Goal: Information Seeking & Learning: Learn about a topic

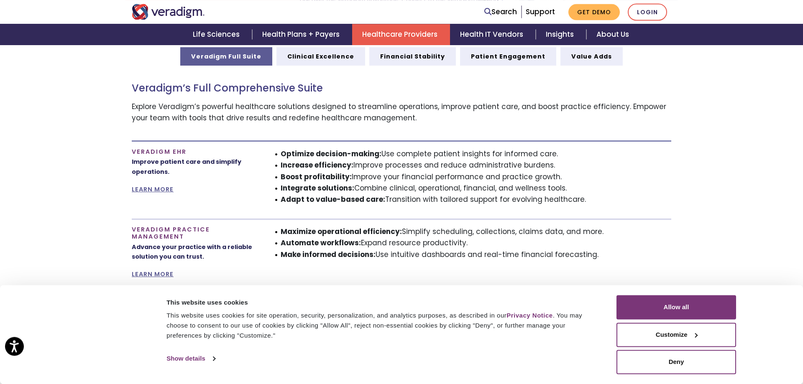
scroll to position [512, 0]
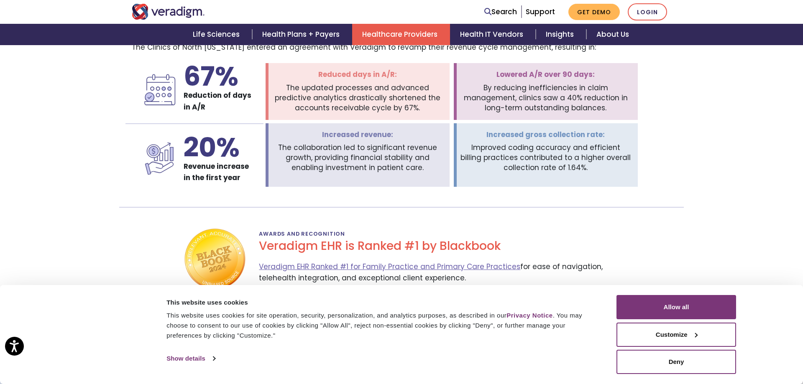
scroll to position [1408, 0]
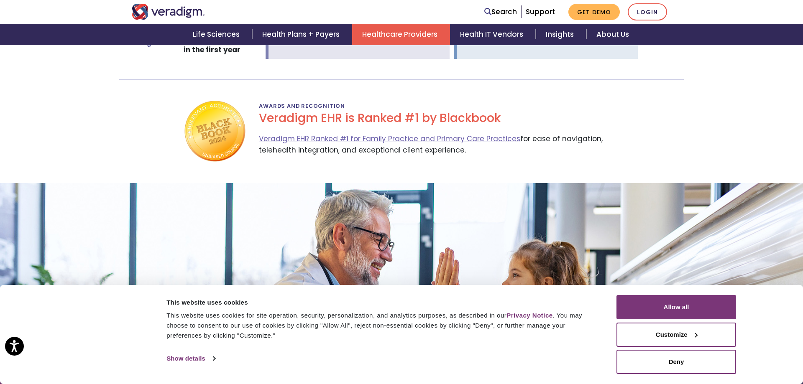
click at [715, 6] on nav "Search Support Get Demo Login" at bounding box center [401, 12] width 803 height 24
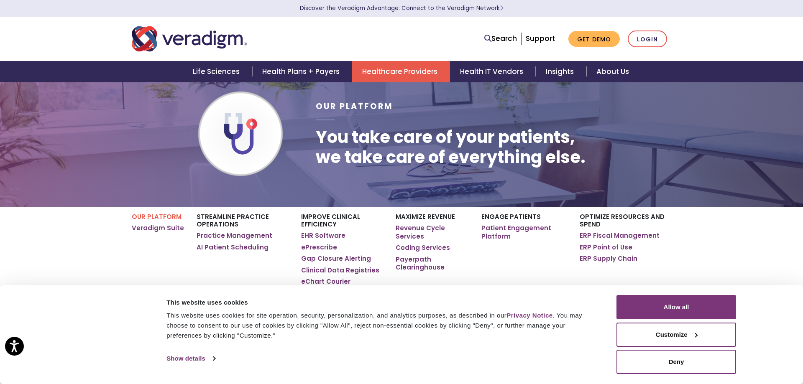
scroll to position [91, 0]
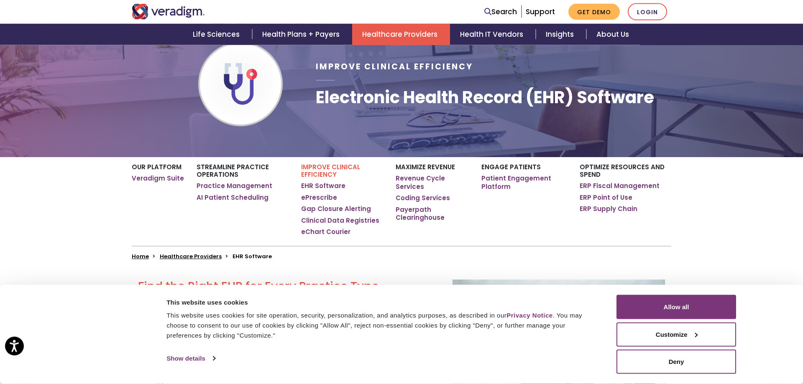
scroll to position [85, 0]
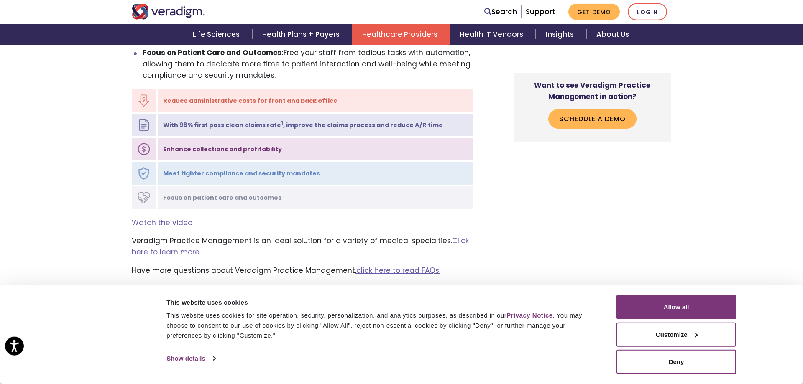
scroll to position [981, 0]
click at [682, 307] on button "Allow all" at bounding box center [677, 307] width 120 height 24
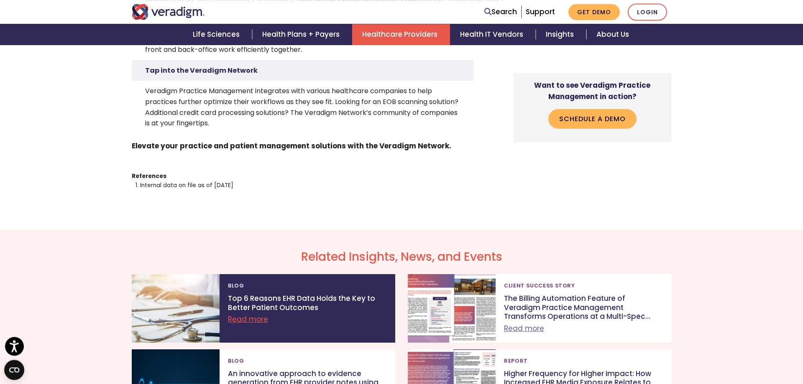
scroll to position [2195, 0]
